Goal: Task Accomplishment & Management: Use online tool/utility

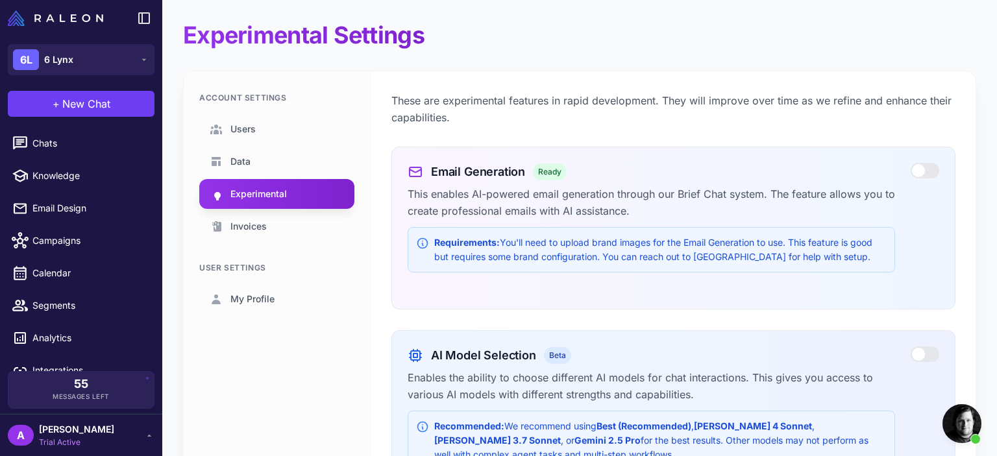
scroll to position [18, 0]
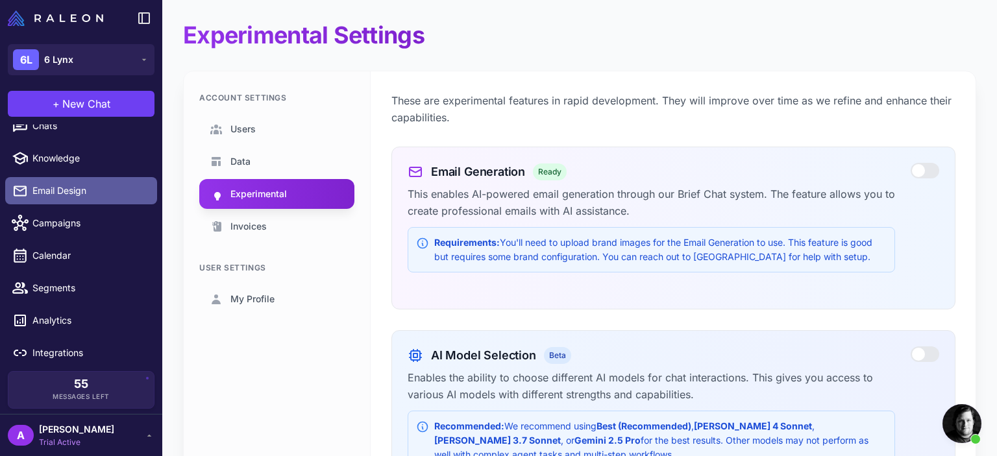
click at [96, 184] on span "Email Design" at bounding box center [89, 191] width 114 height 14
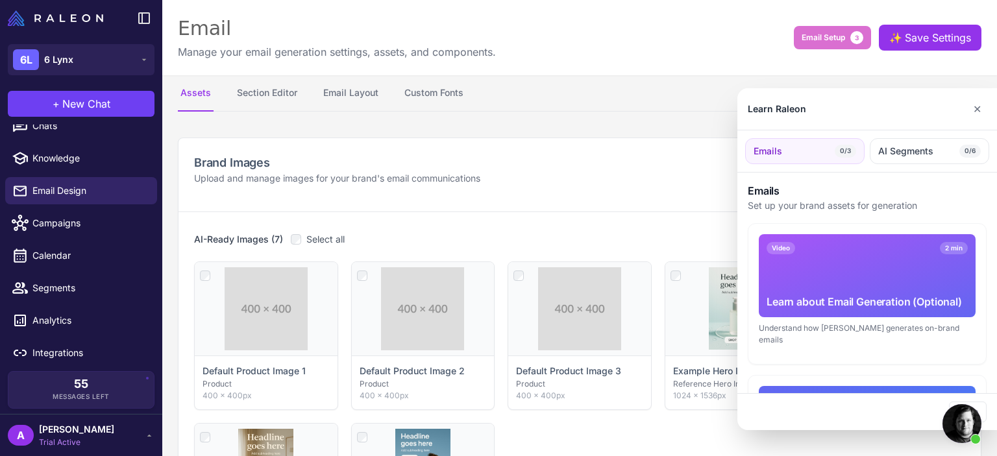
click at [884, 6] on div at bounding box center [498, 228] width 997 height 456
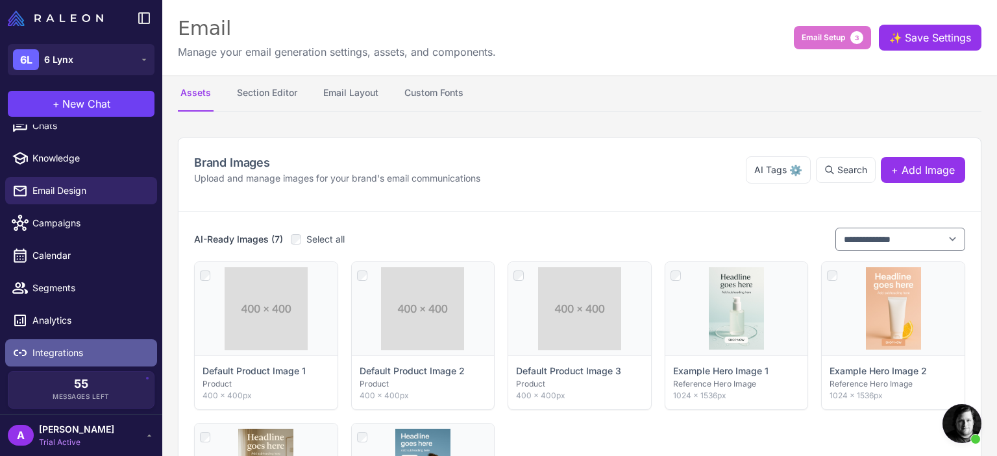
click at [86, 354] on span "Integrations" at bounding box center [89, 353] width 114 height 14
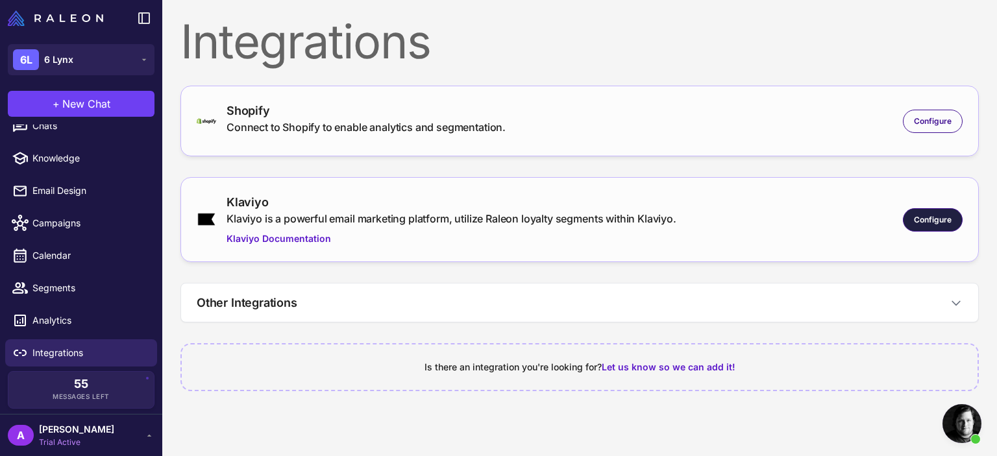
click at [934, 228] on div "Configure" at bounding box center [933, 219] width 60 height 23
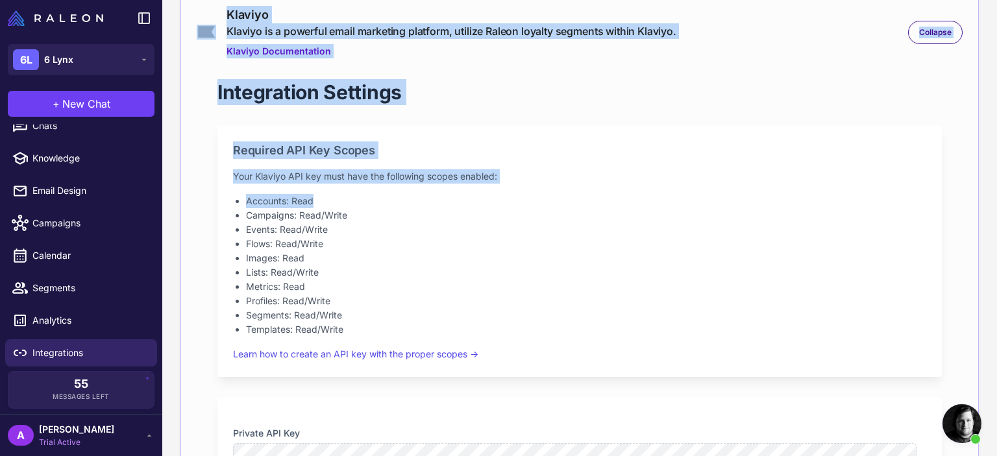
scroll to position [190, 0]
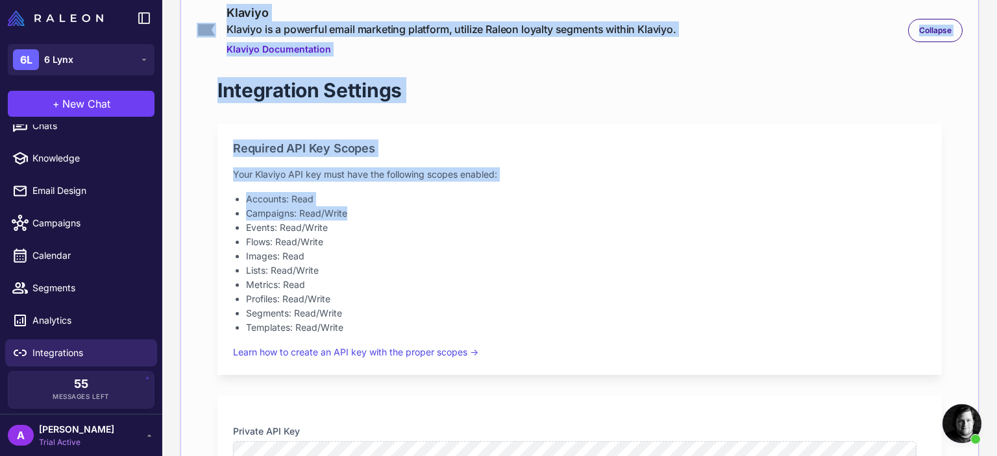
drag, startPoint x: 997, startPoint y: 130, endPoint x: 997, endPoint y: 206, distance: 76.6
click at [997, 206] on content "**********" at bounding box center [579, 228] width 835 height 456
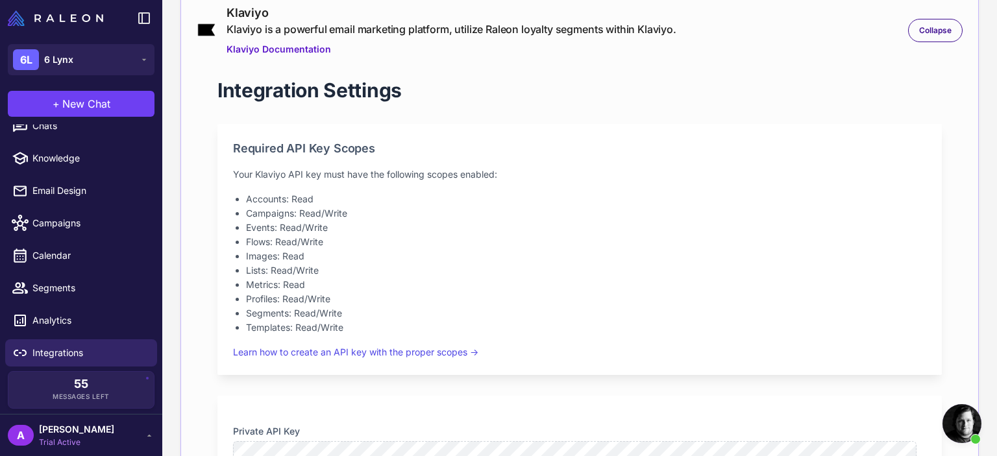
click at [647, 314] on li "Segments: Read/Write" at bounding box center [586, 313] width 681 height 14
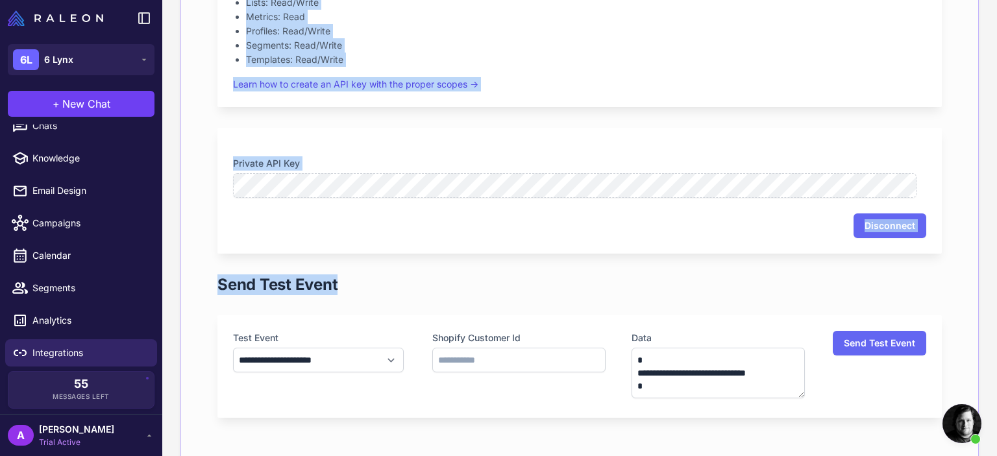
scroll to position [455, 0]
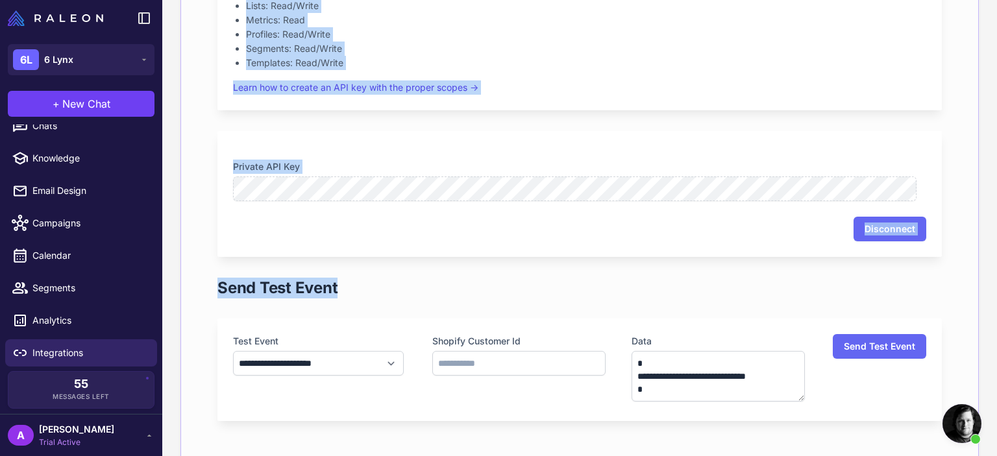
drag, startPoint x: 997, startPoint y: 151, endPoint x: 996, endPoint y: 256, distance: 105.8
click at [996, 256] on content "**********" at bounding box center [579, 228] width 835 height 456
